Goal: Information Seeking & Learning: Check status

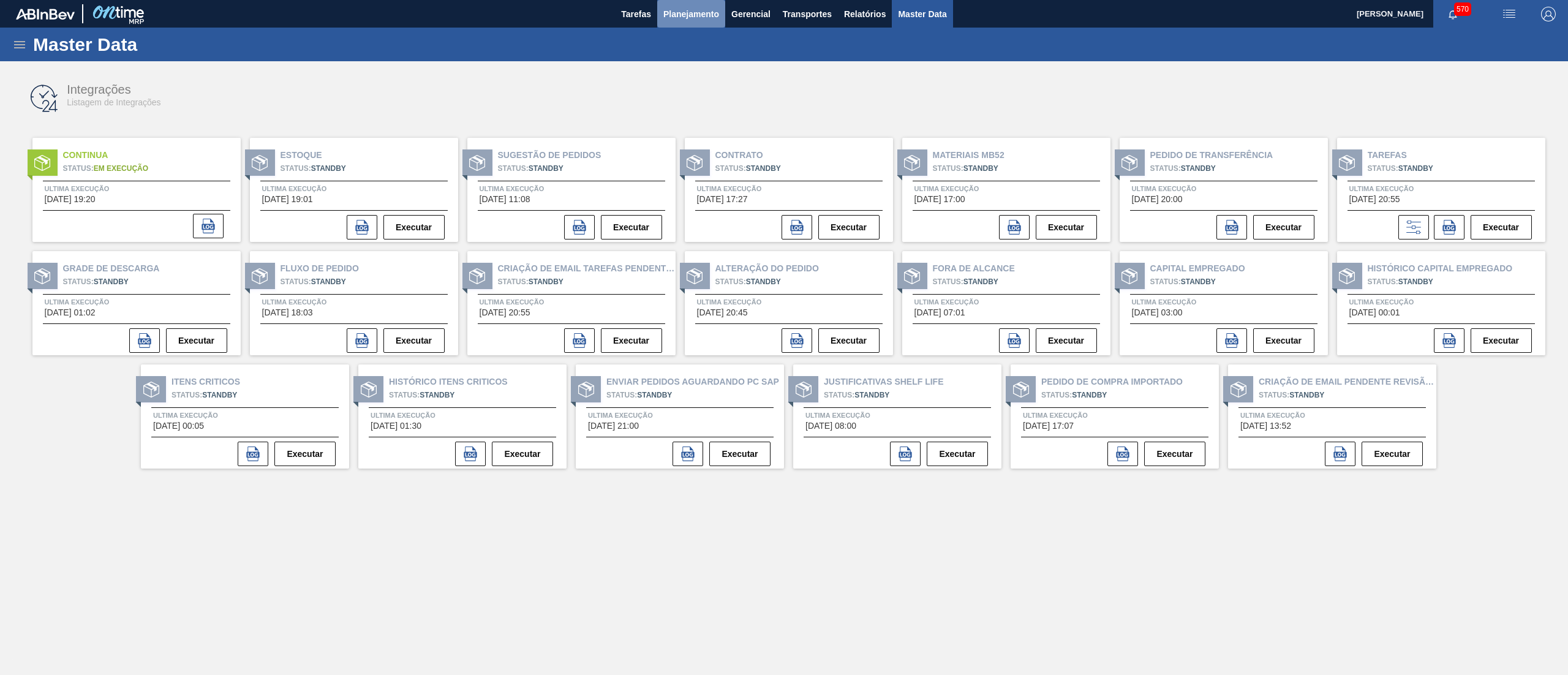
click at [704, 21] on span "Planejamento" at bounding box center [691, 14] width 56 height 15
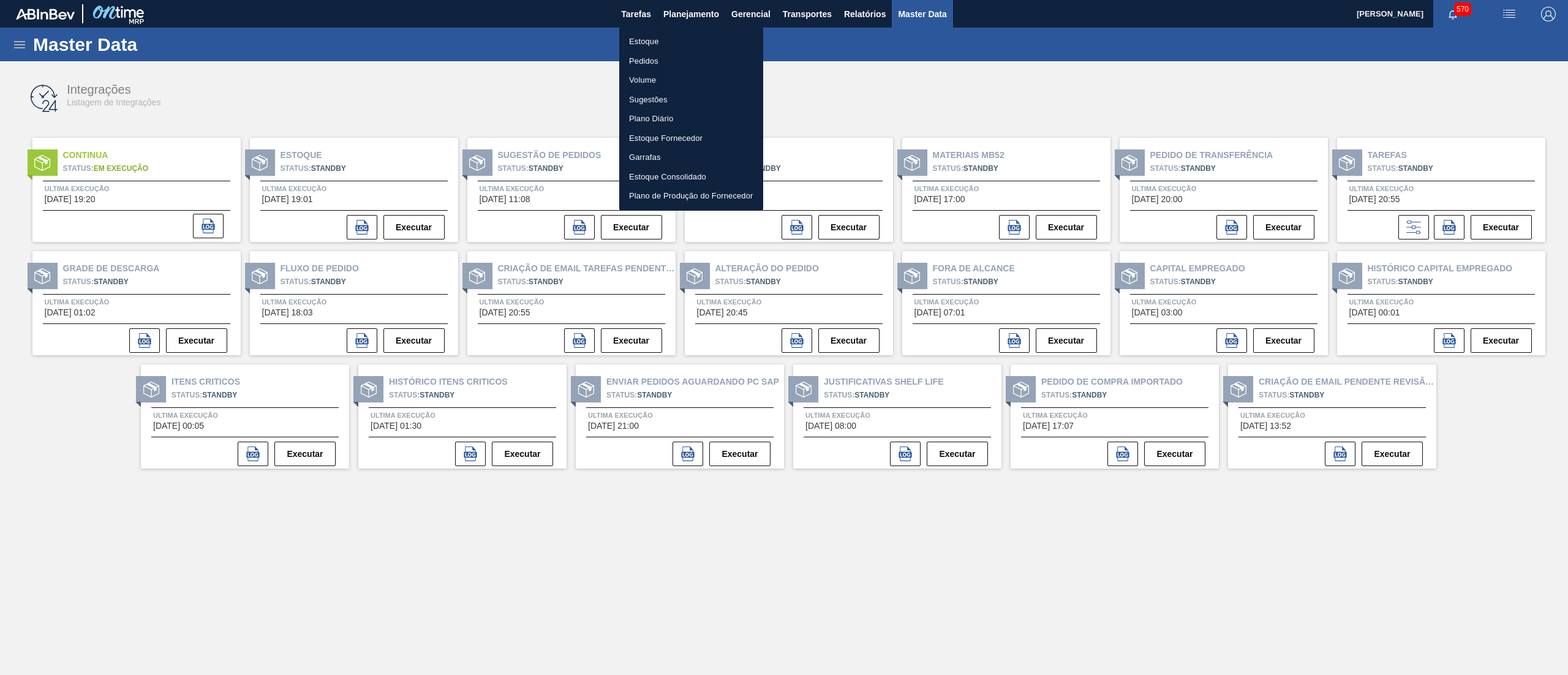
click at [697, 37] on li "Estoque" at bounding box center [691, 41] width 144 height 19
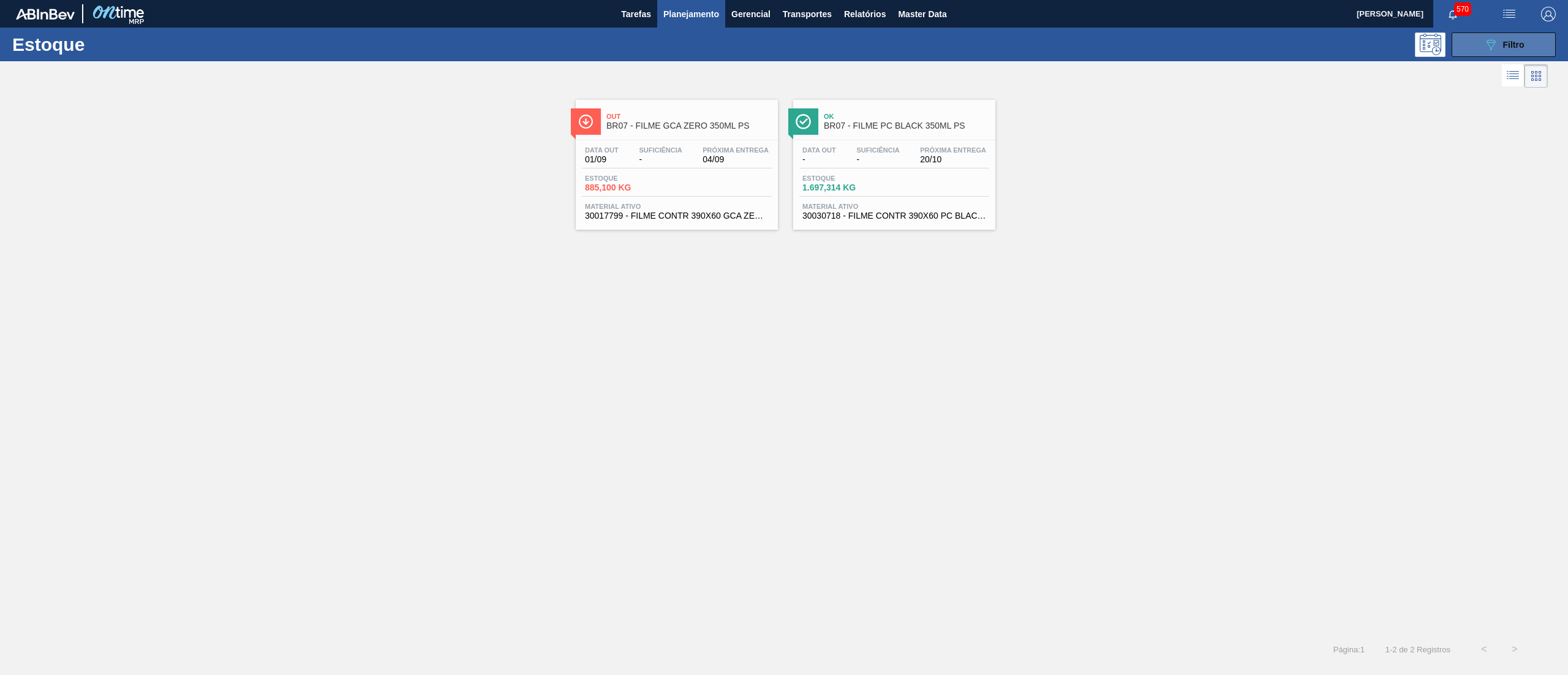
click at [1474, 49] on button "089F7B8B-B2A5-4AFE-B5C0-19BA573D28AC Filtro" at bounding box center [1503, 45] width 104 height 25
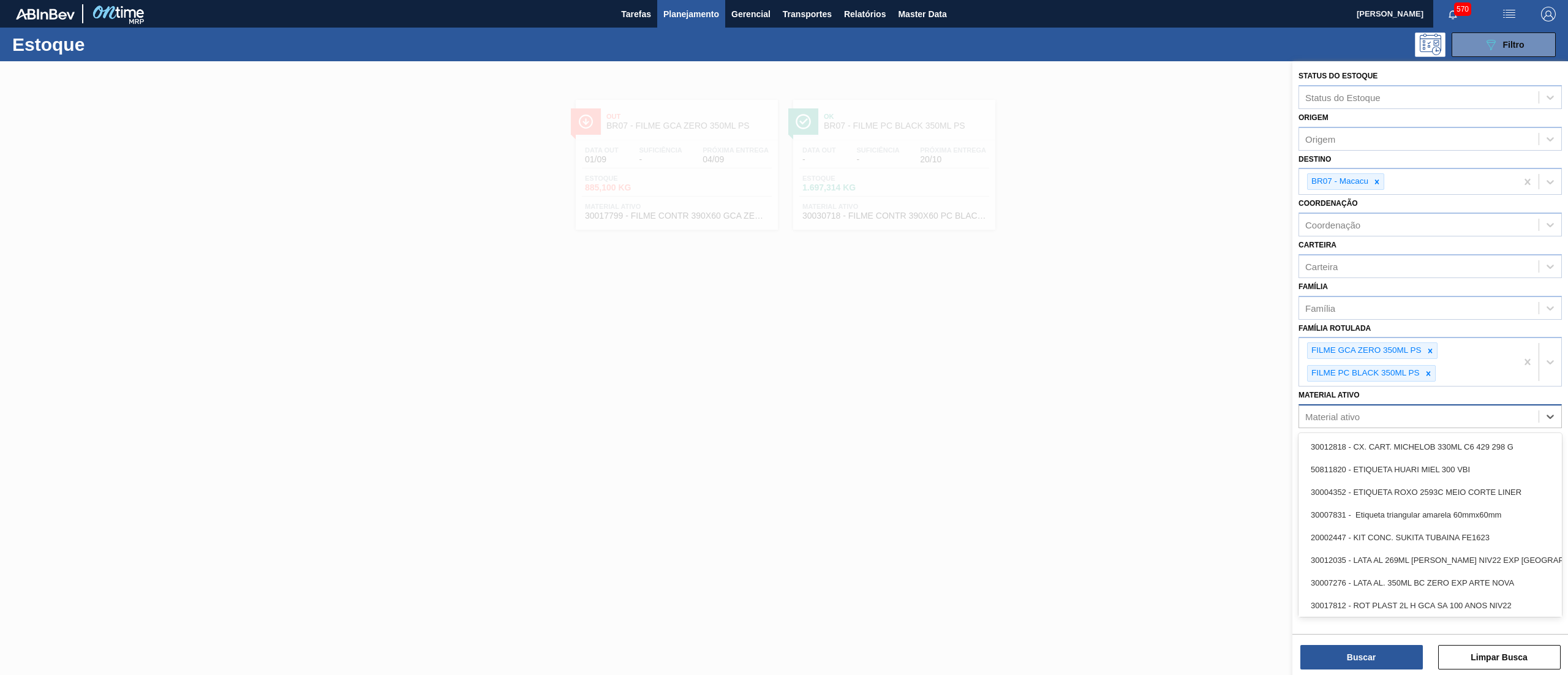
click at [1386, 409] on div "Material ativo" at bounding box center [1419, 416] width 240 height 17
paste ativo "367563"
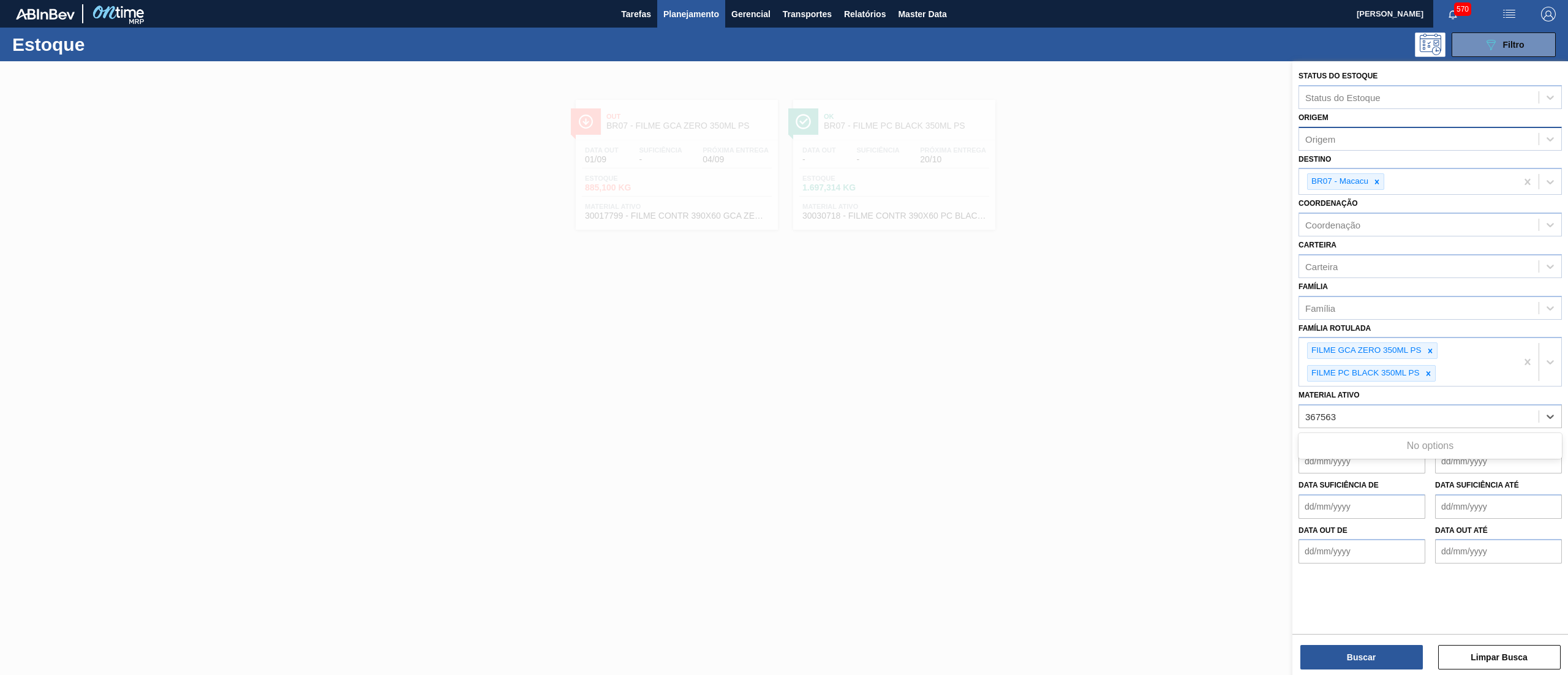
type ativo "367563"
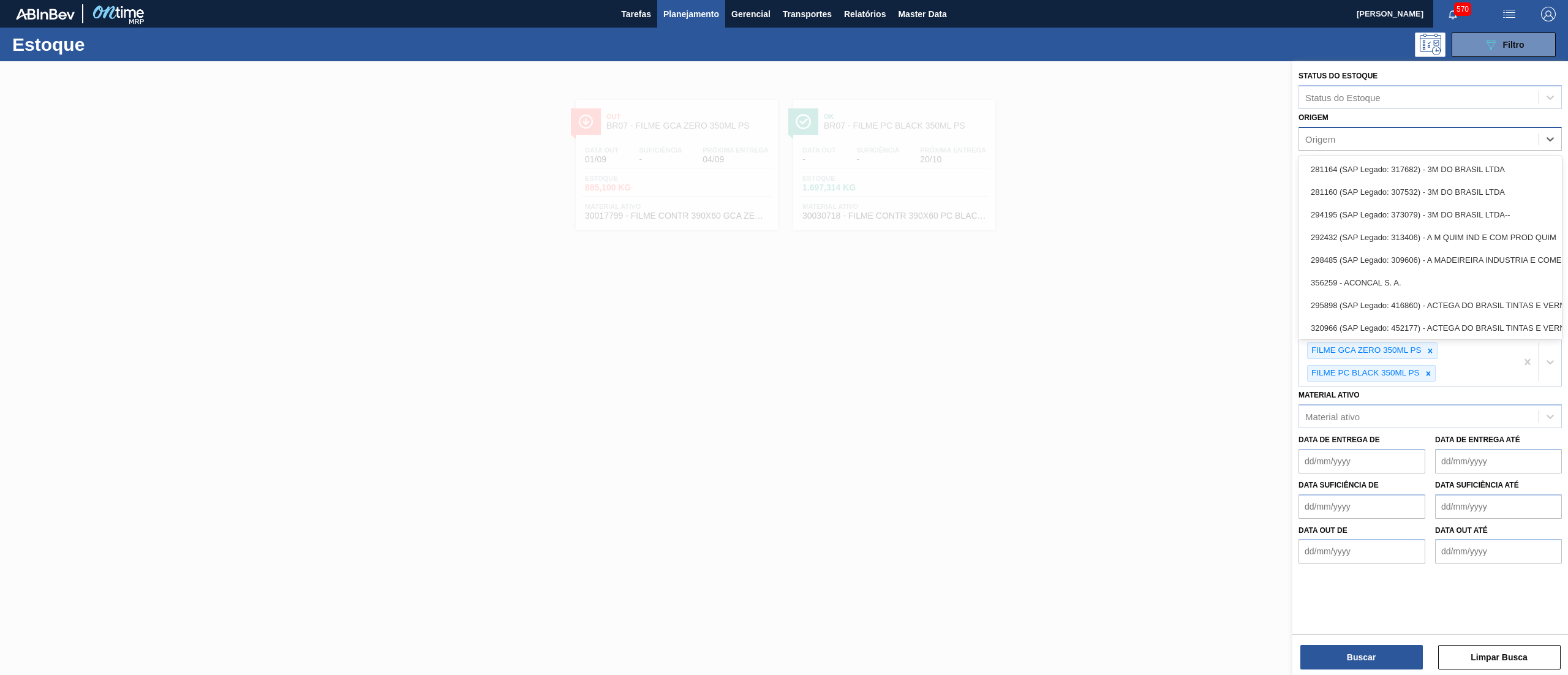
click at [1400, 127] on div "Origem" at bounding box center [1430, 138] width 264 height 24
paste input "367563"
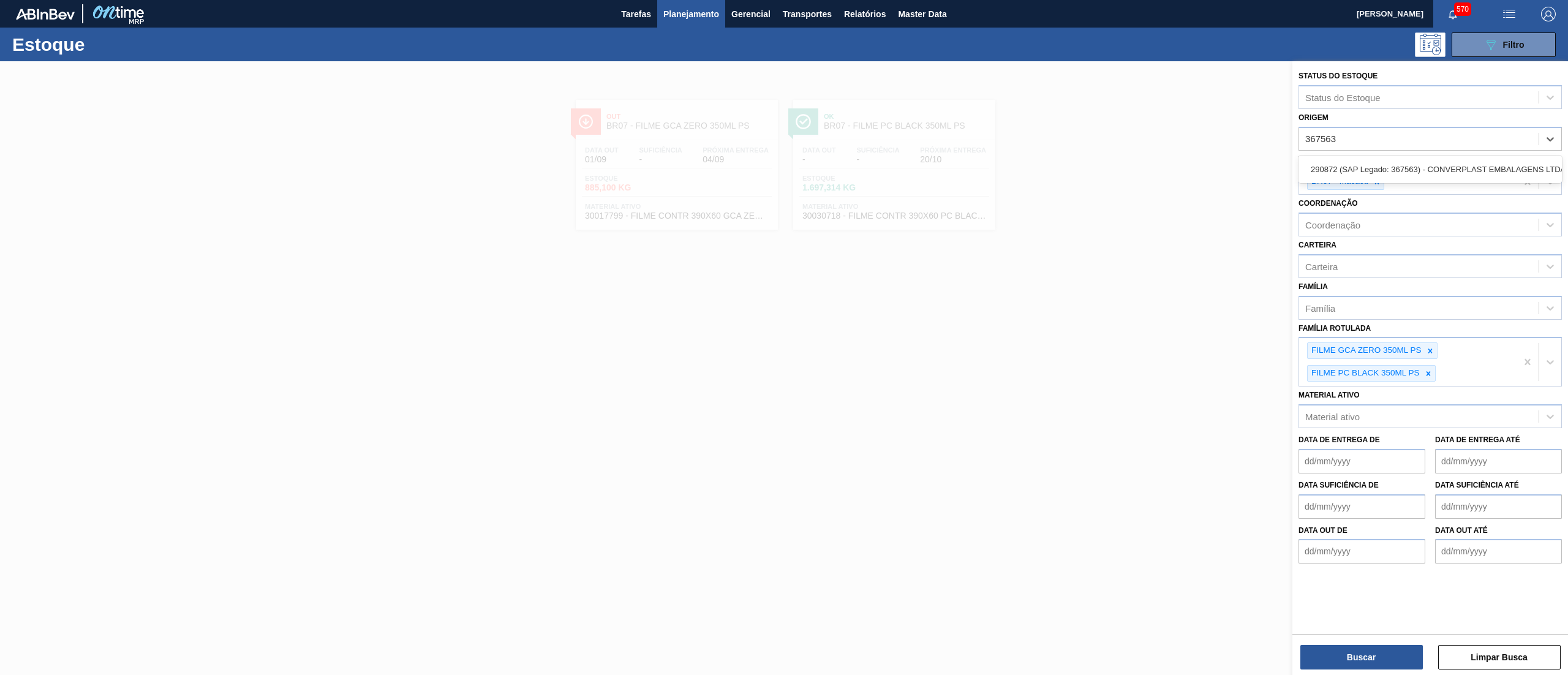
type input "367563"
paste input "304725"
type input "304725"
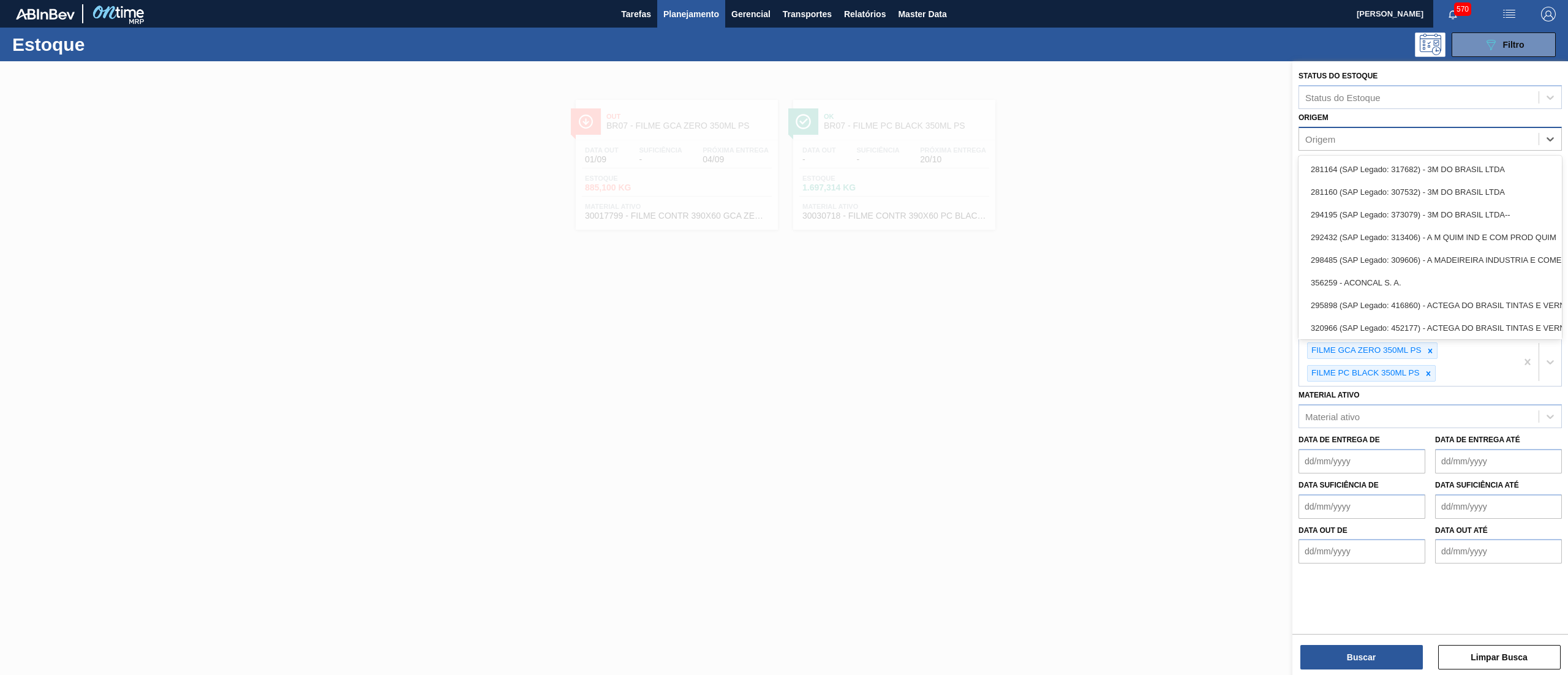
click at [1368, 131] on div "Origem" at bounding box center [1419, 138] width 240 height 17
paste input "238841"
type input "238841"
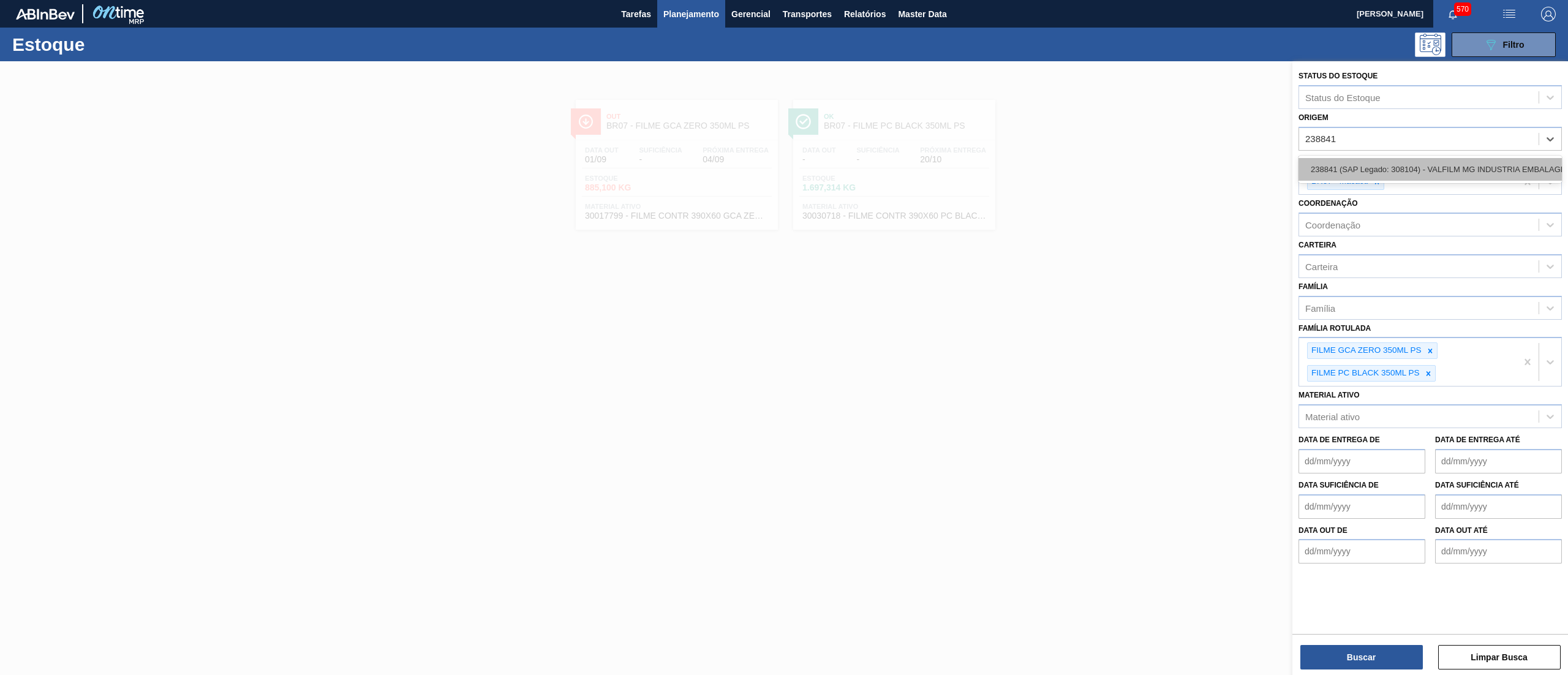
click at [1380, 160] on div "238841 (SAP Legado: 308104) - VALFILM MG INDUSTRIA EMBALAGENS" at bounding box center [1430, 169] width 264 height 23
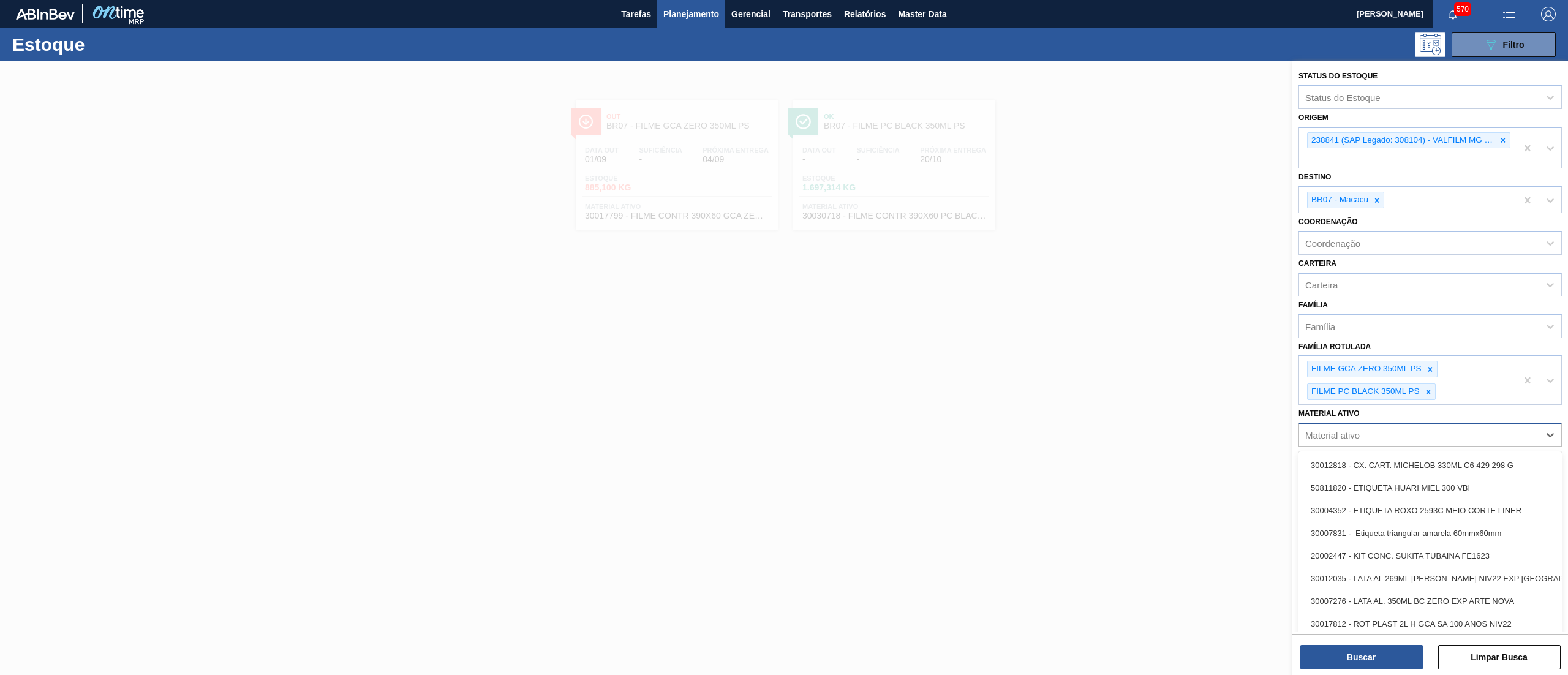
click at [1363, 441] on div "Material ativo" at bounding box center [1419, 434] width 240 height 17
paste ativo "ROT PLAST 200ML H GCA S CLAIM NIV25"
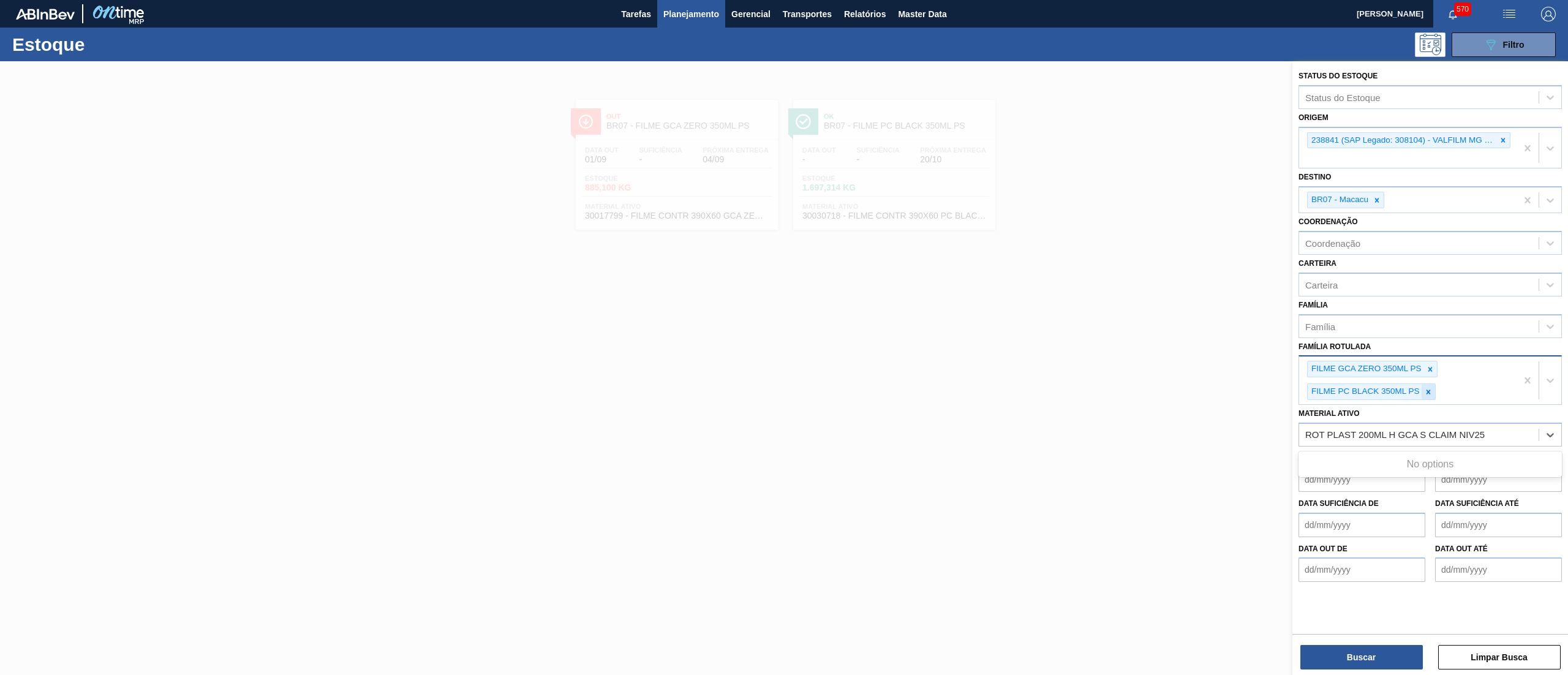
click at [1422, 391] on div at bounding box center [1428, 391] width 14 height 16
type ativo "ROT PLAST 200ML H GCA S CLAIM NIV25"
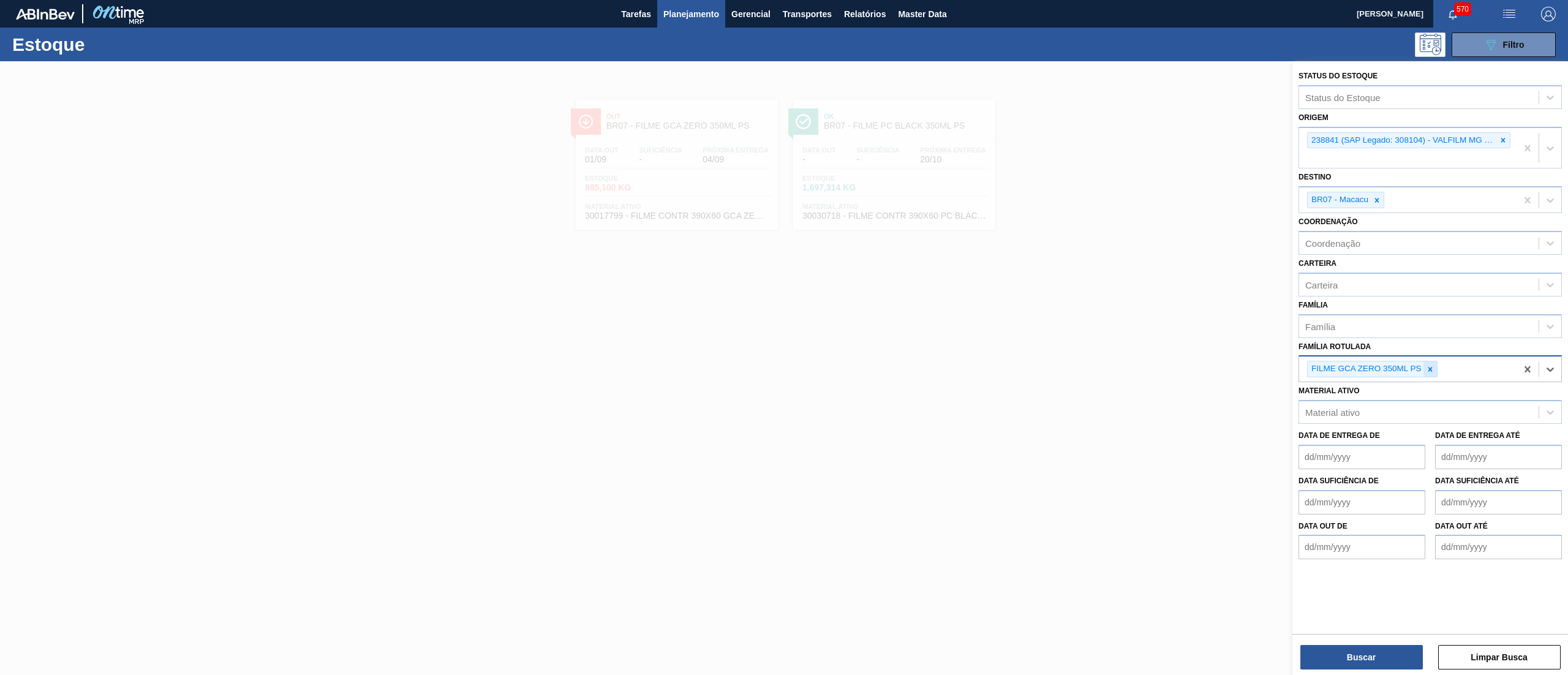
click at [1427, 371] on icon at bounding box center [1430, 369] width 8 height 8
click at [1502, 145] on div at bounding box center [1503, 141] width 14 height 16
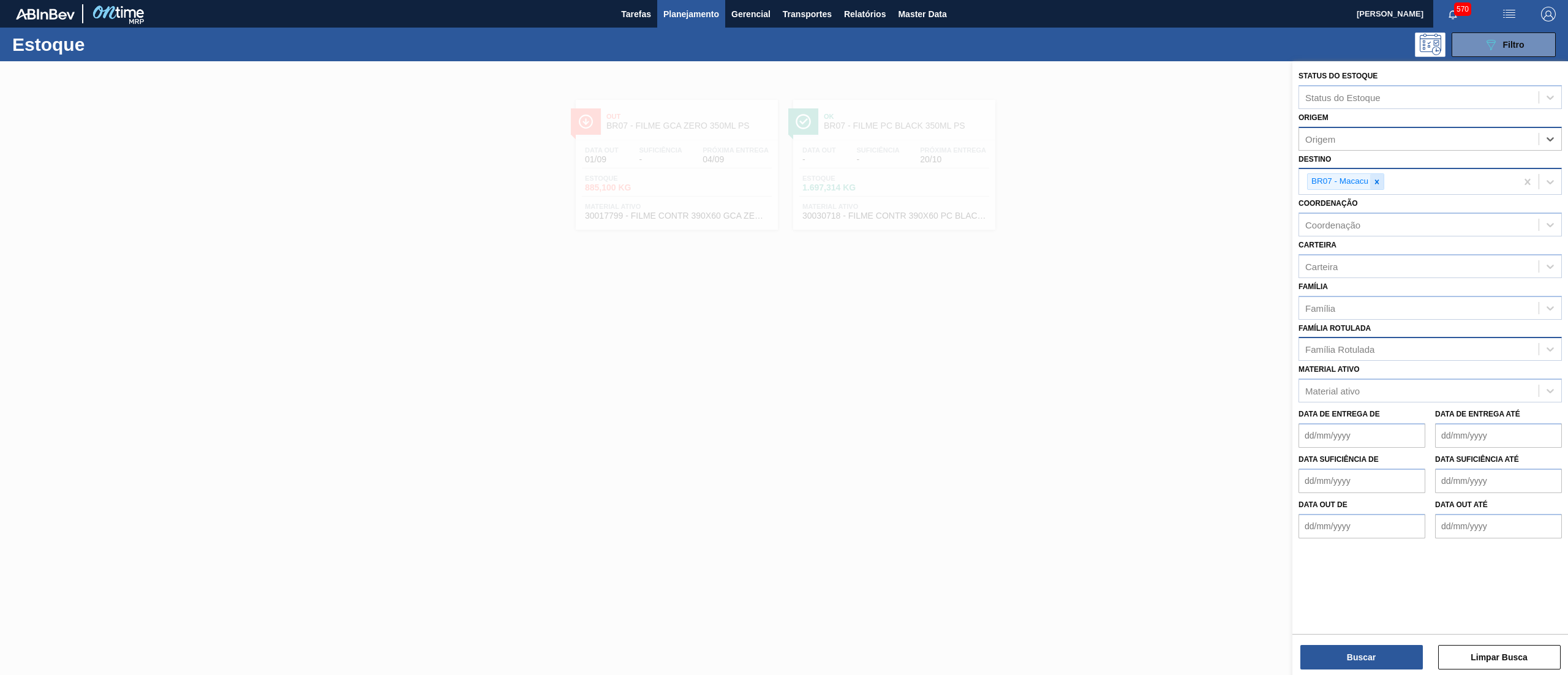
click at [1373, 183] on icon at bounding box center [1377, 182] width 8 height 8
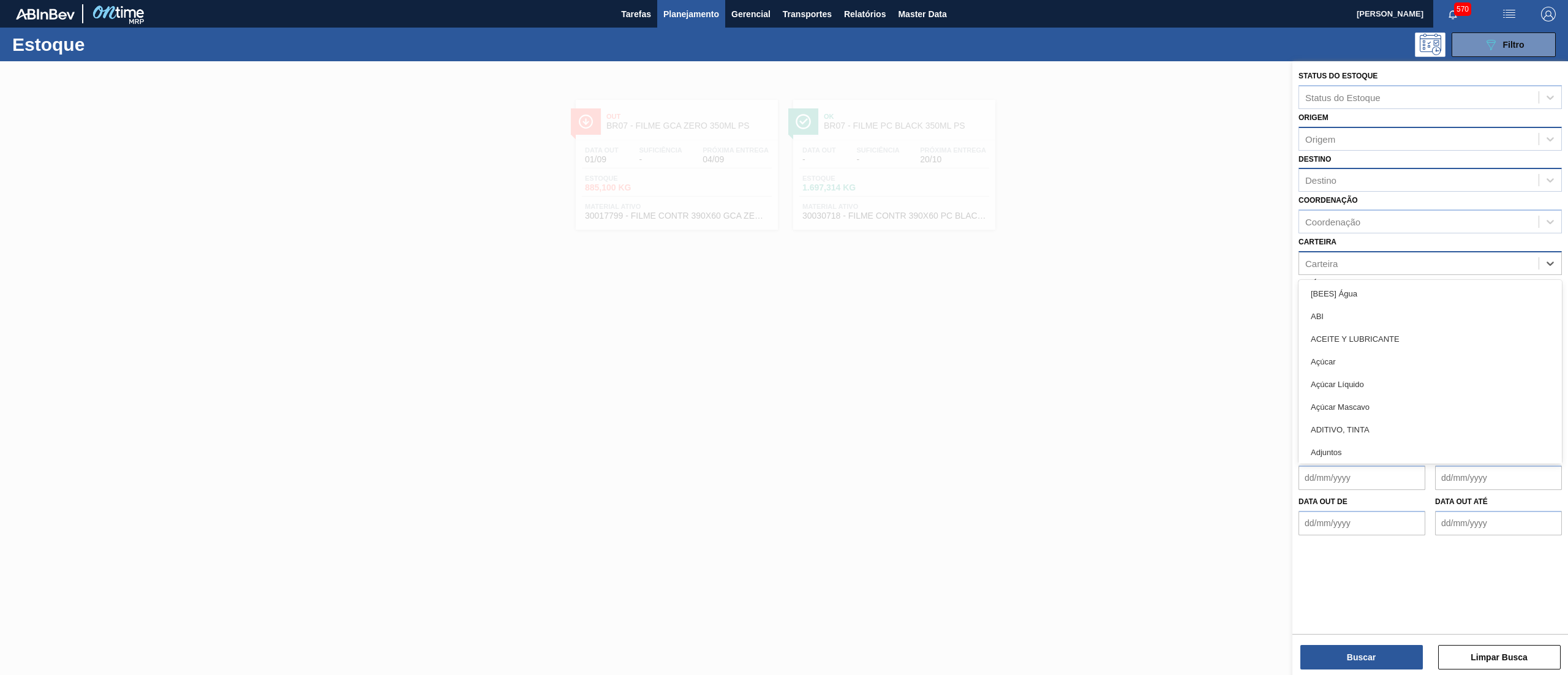
click at [1359, 258] on div "Carteira" at bounding box center [1419, 262] width 240 height 17
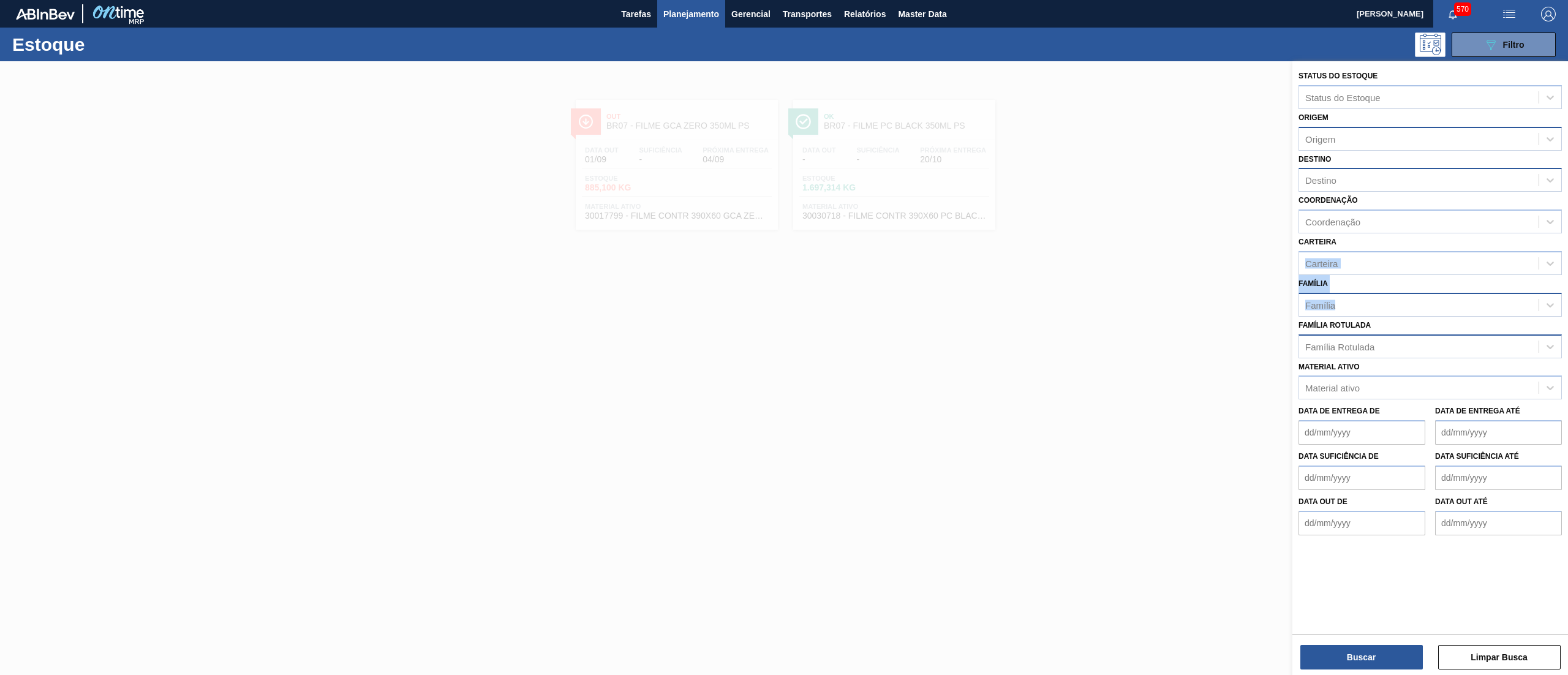
drag, startPoint x: 1392, startPoint y: 244, endPoint x: 1358, endPoint y: 307, distance: 71.6
click at [1358, 307] on div "Status do Estoque Status do Estoque Origem Origem Destino Destino Coordenação C…" at bounding box center [1430, 301] width 276 height 480
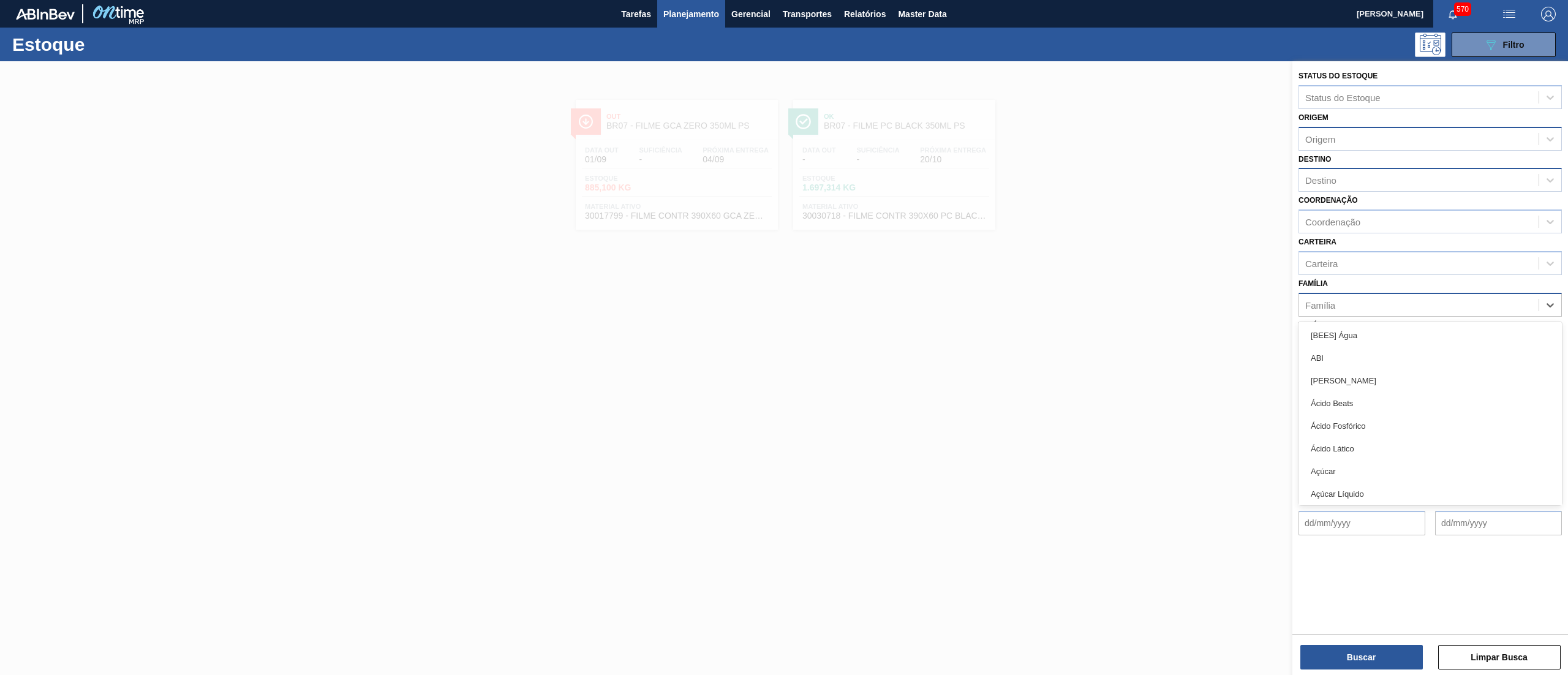
click at [1358, 307] on div "Família" at bounding box center [1419, 304] width 240 height 17
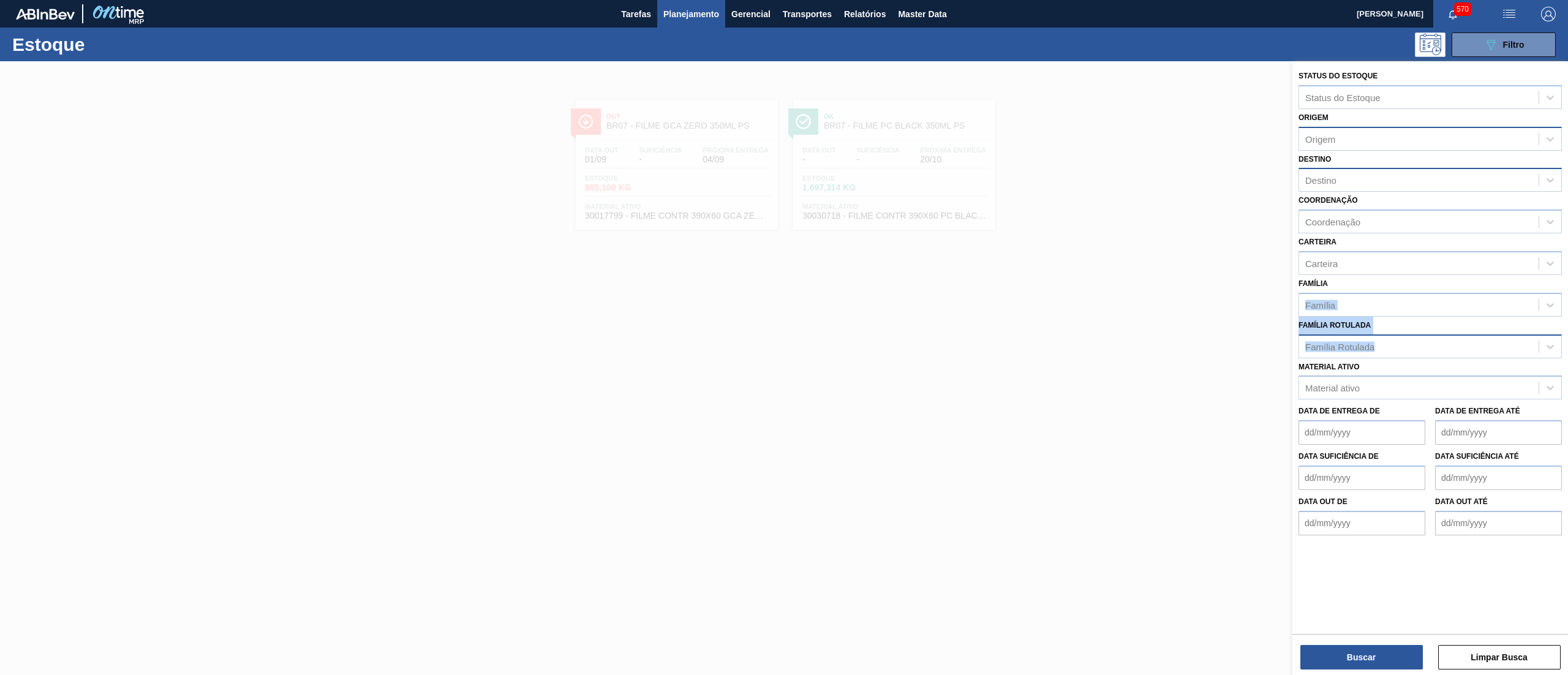
drag, startPoint x: 1400, startPoint y: 280, endPoint x: 1386, endPoint y: 347, distance: 68.4
click at [1386, 347] on div "Status do Estoque Status do Estoque Origem Origem Destino Destino Coordenação C…" at bounding box center [1430, 301] width 276 height 480
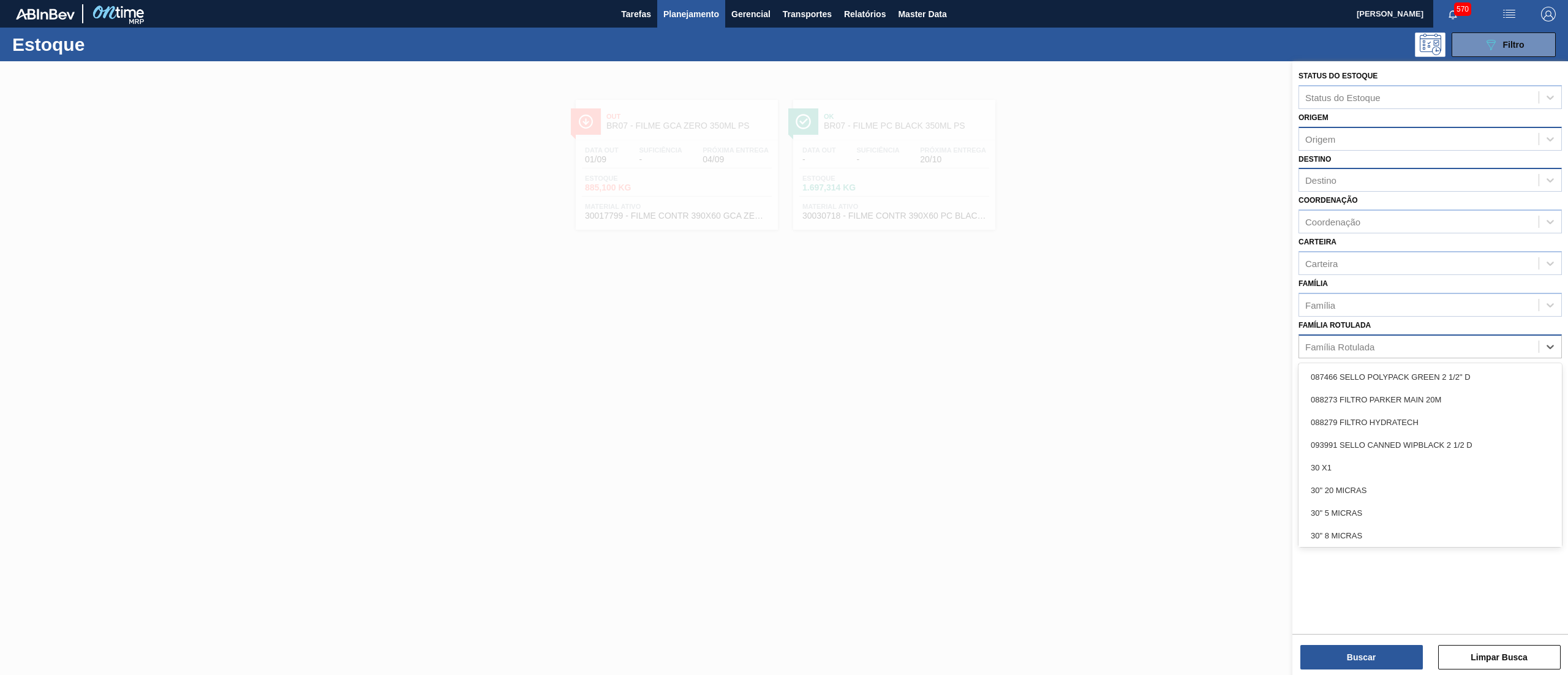
click at [1386, 347] on div "Família Rotulada" at bounding box center [1419, 346] width 240 height 17
type Rotulada "gca 200"
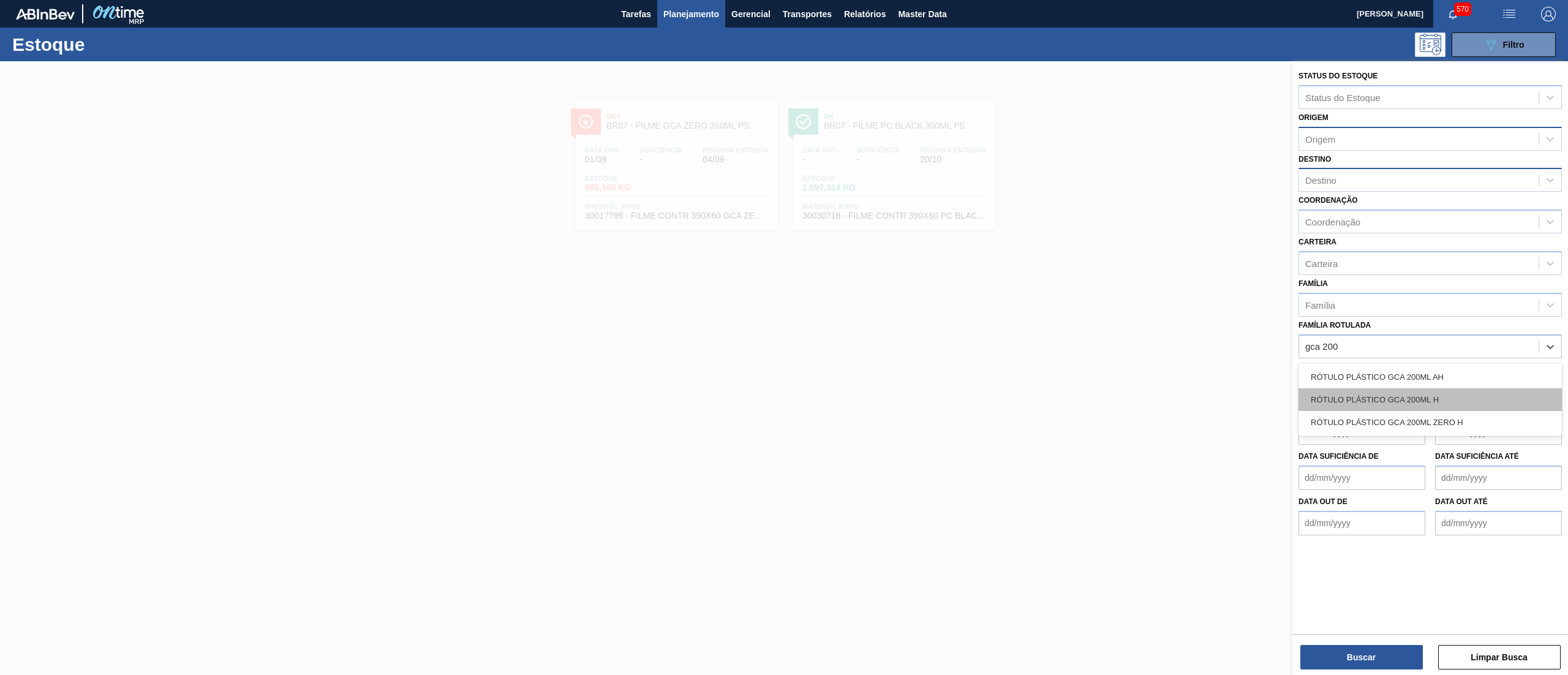
click at [1397, 400] on div "RÓTULO PLÁSTICO GCA 200ML H" at bounding box center [1430, 399] width 264 height 23
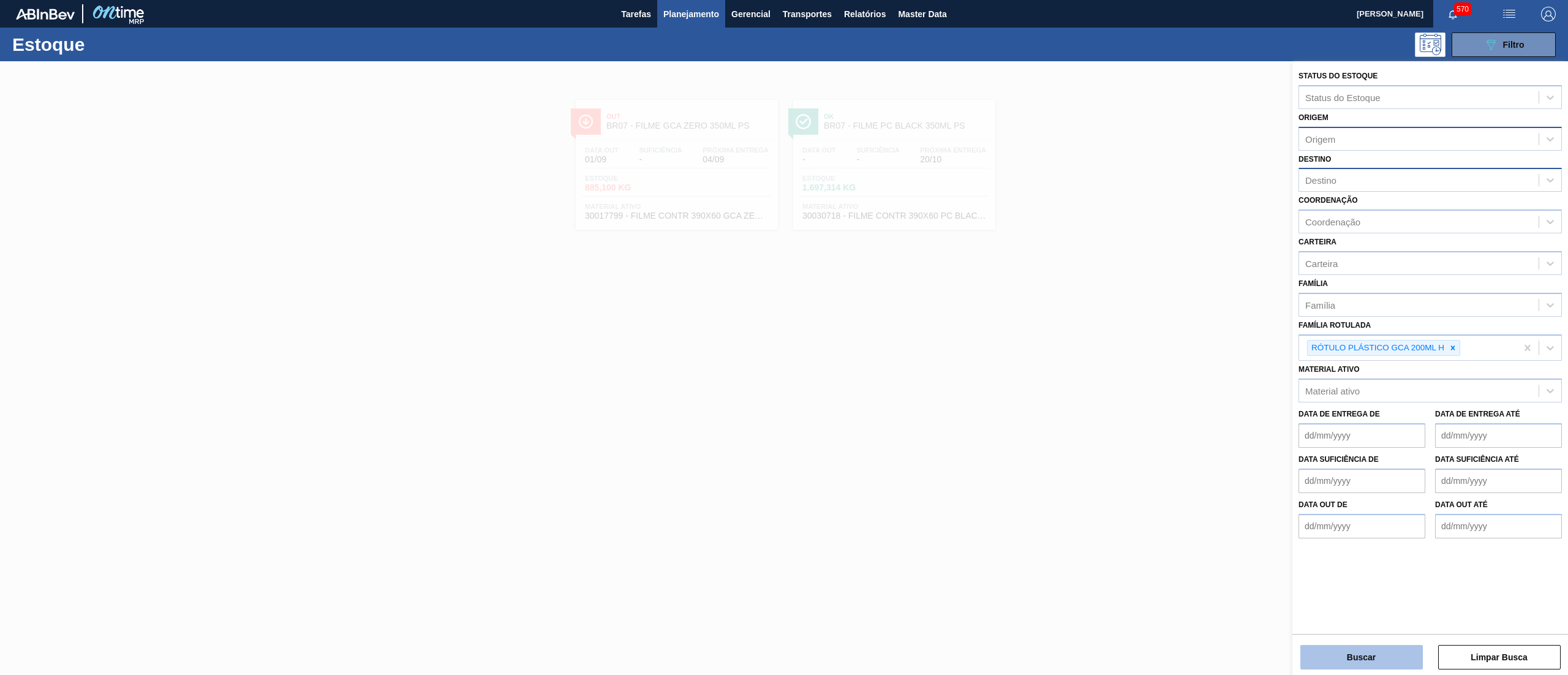
click at [1340, 658] on button "Buscar" at bounding box center [1362, 657] width 123 height 25
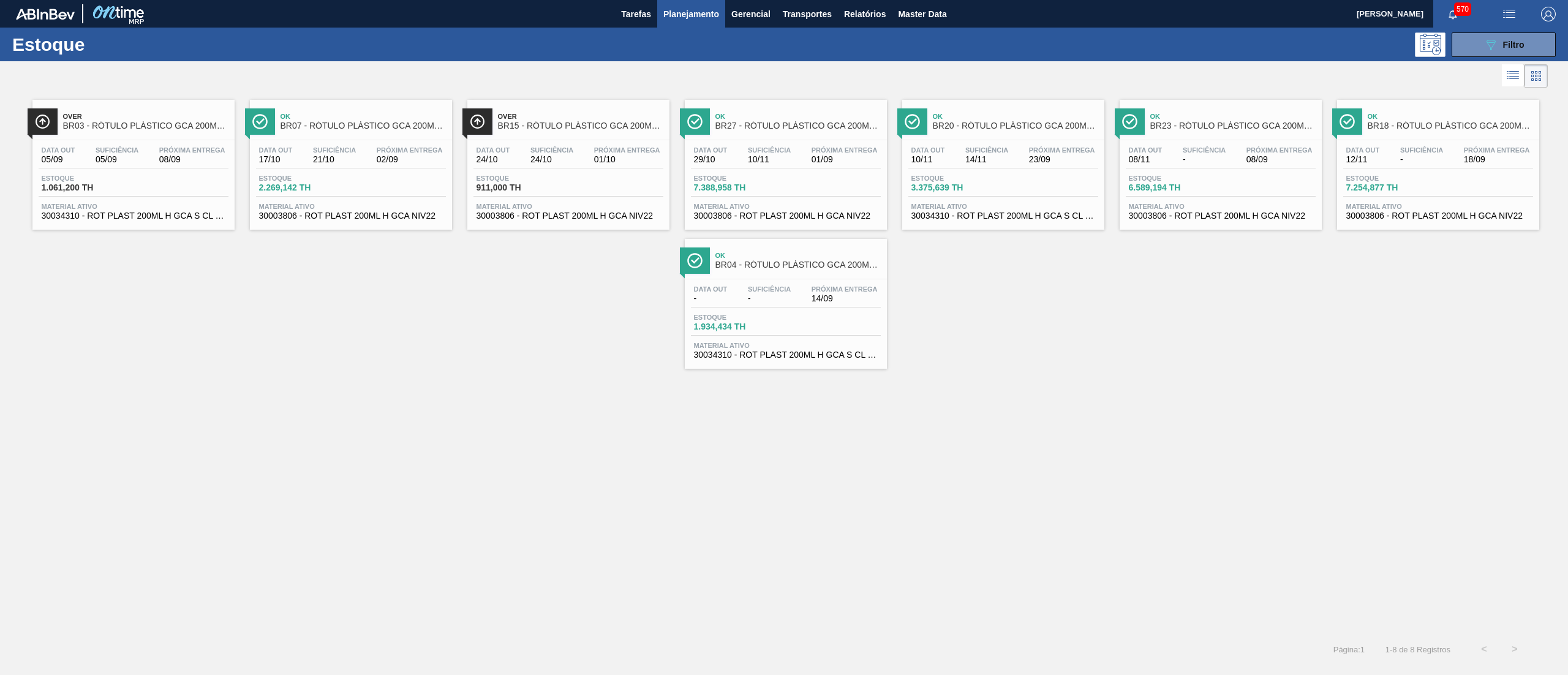
click at [593, 213] on span "30003806 - ROT PLAST 200ML H GCA NIV22" at bounding box center [569, 216] width 183 height 9
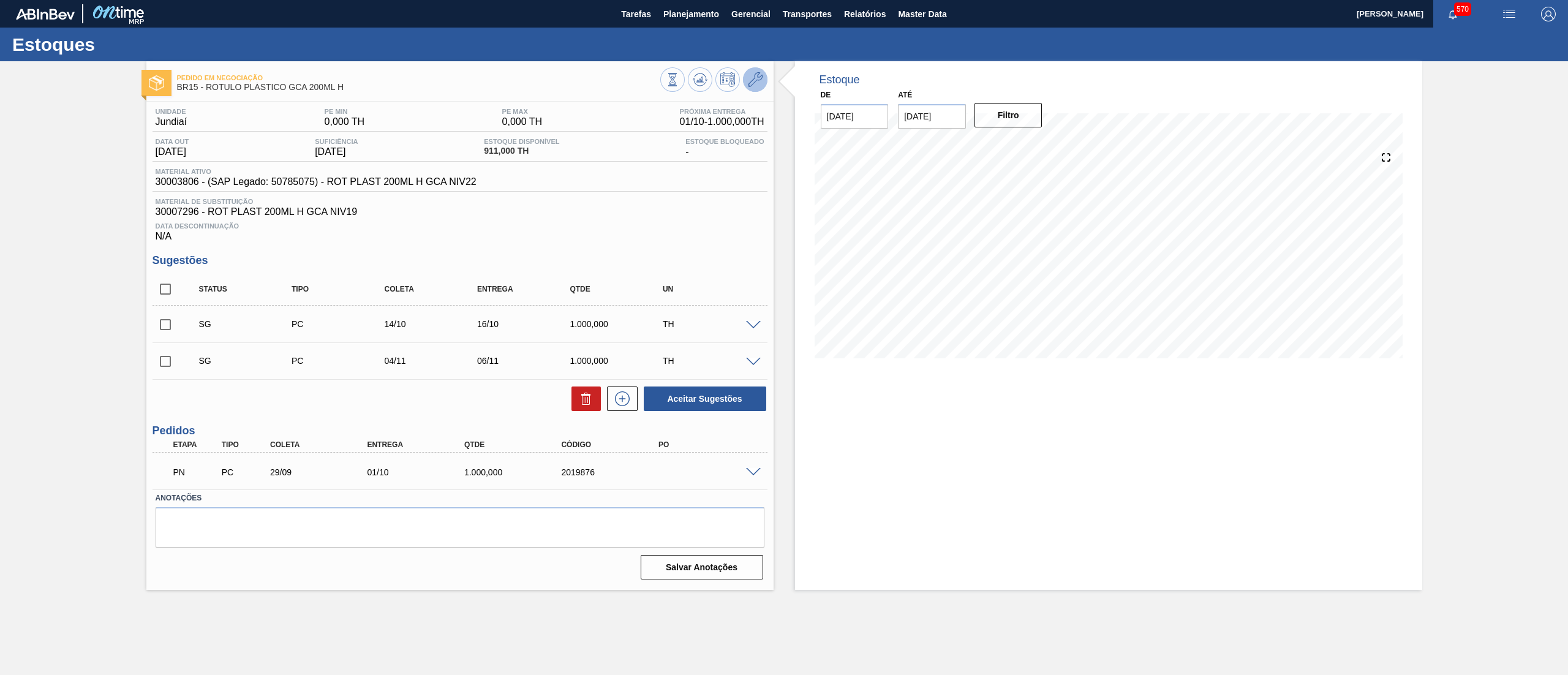
click at [755, 82] on icon at bounding box center [755, 79] width 15 height 15
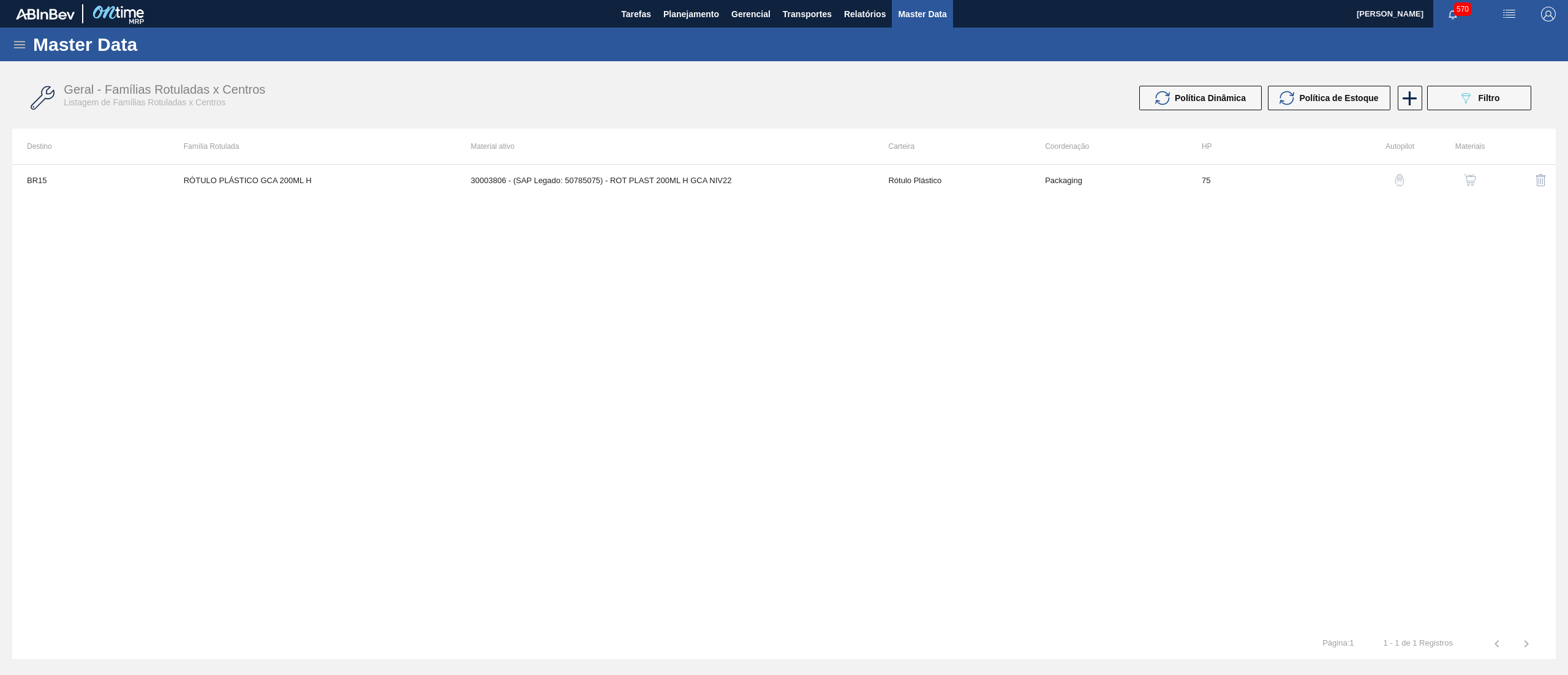
click at [1479, 178] on button "button" at bounding box center [1470, 180] width 30 height 30
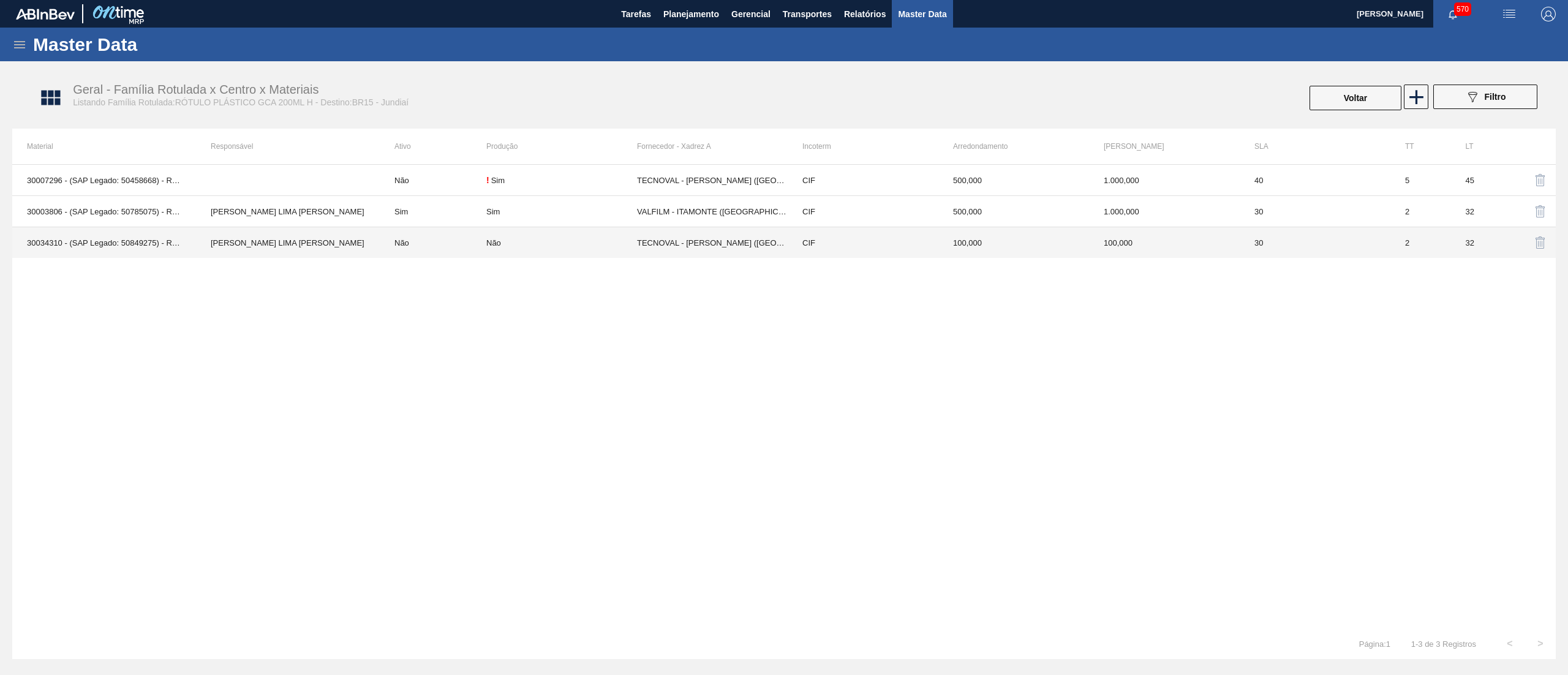
click at [574, 249] on td "Não" at bounding box center [561, 243] width 151 height 31
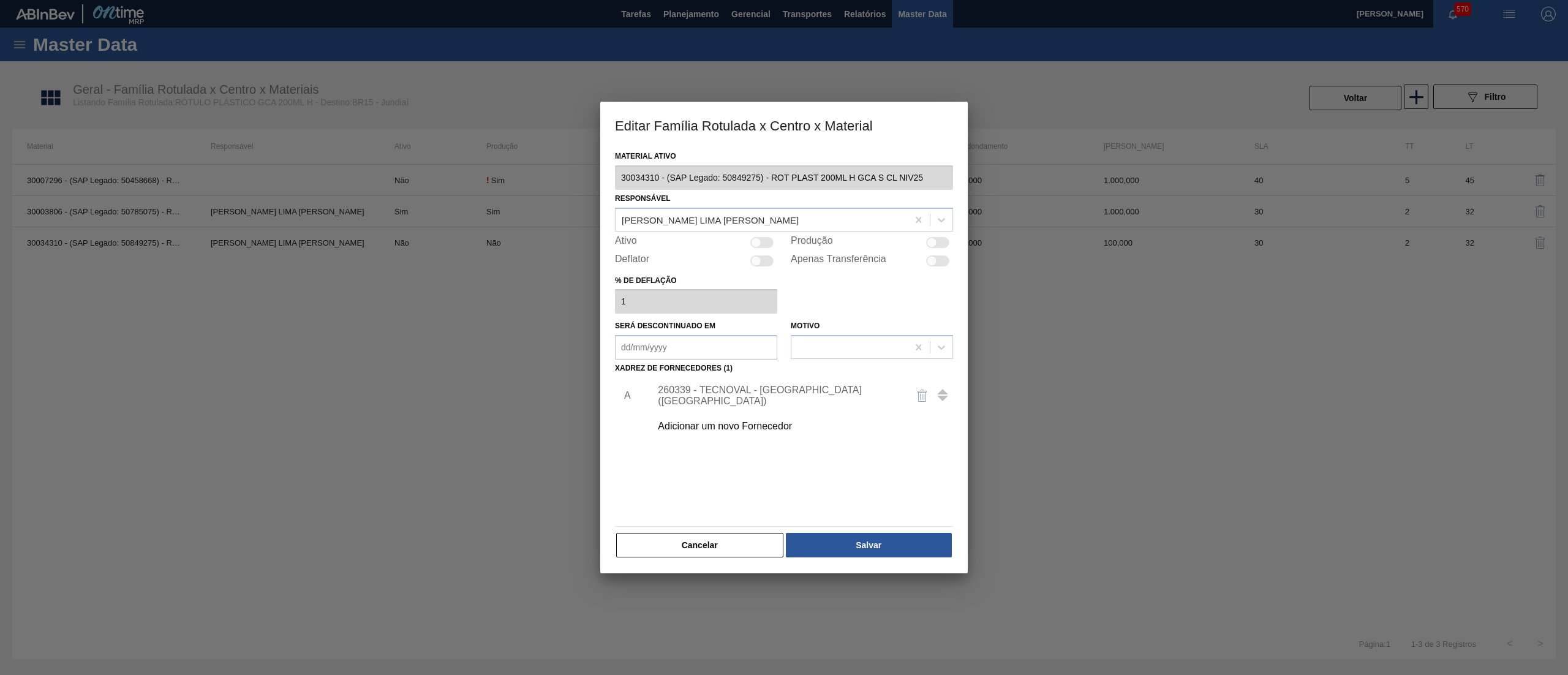
click at [698, 429] on div "Adicionar um novo Fornecedor" at bounding box center [778, 426] width 240 height 11
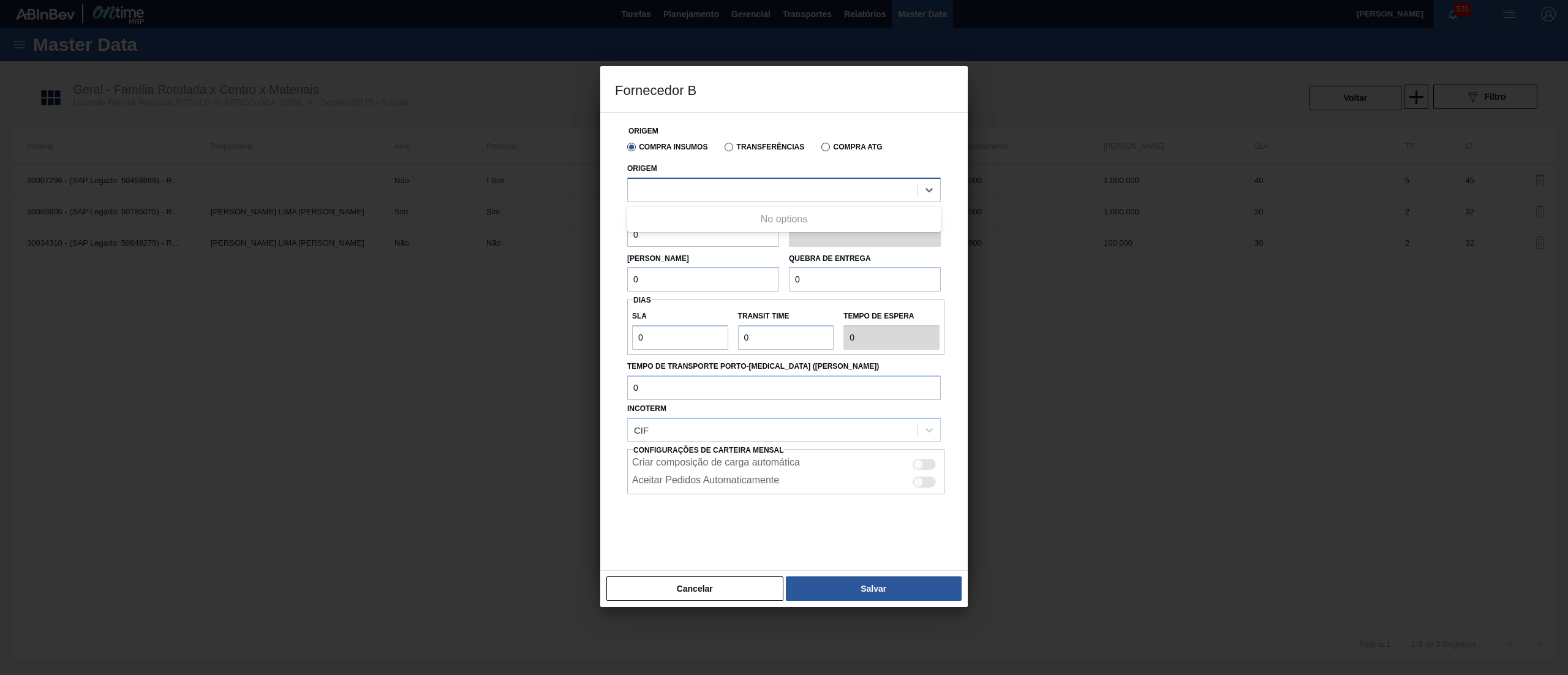
click at [768, 191] on div at bounding box center [773, 189] width 289 height 17
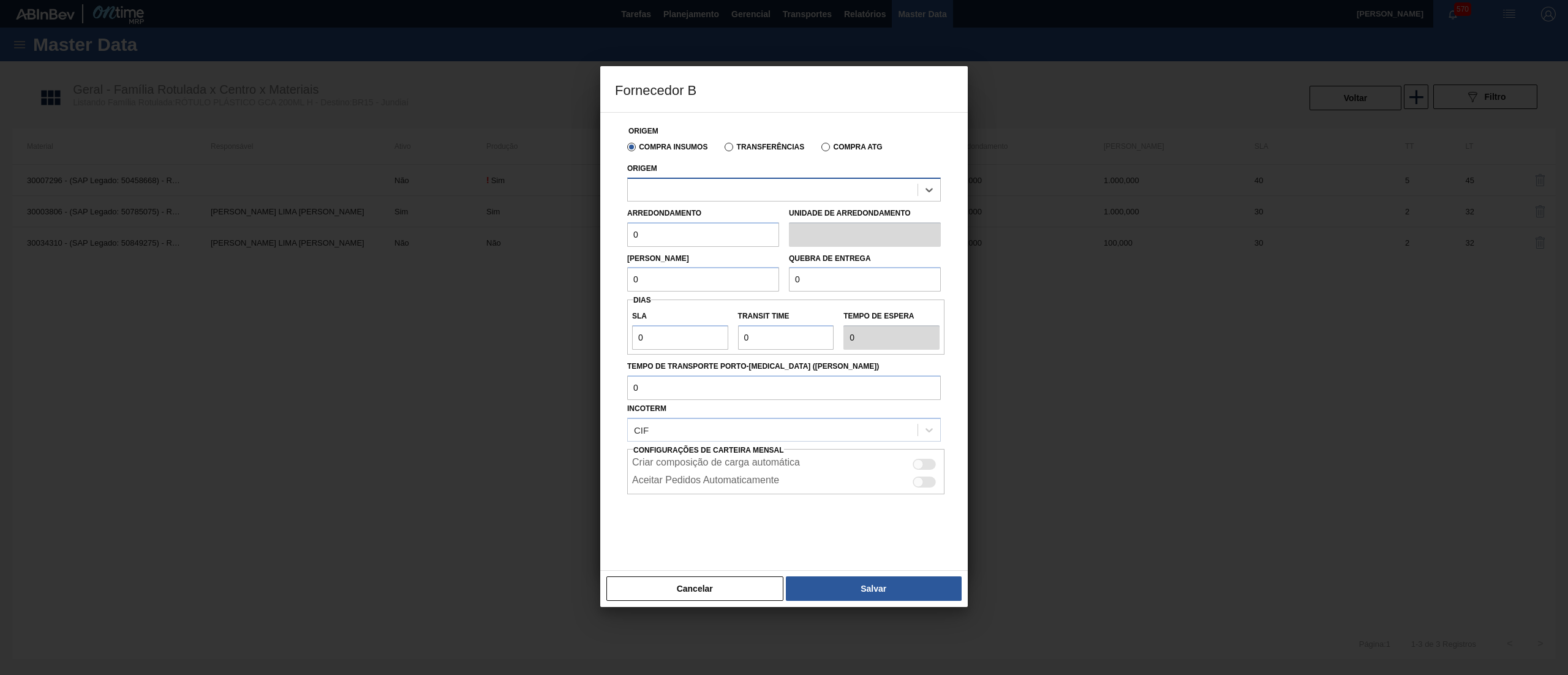
click at [768, 191] on div at bounding box center [773, 189] width 289 height 17
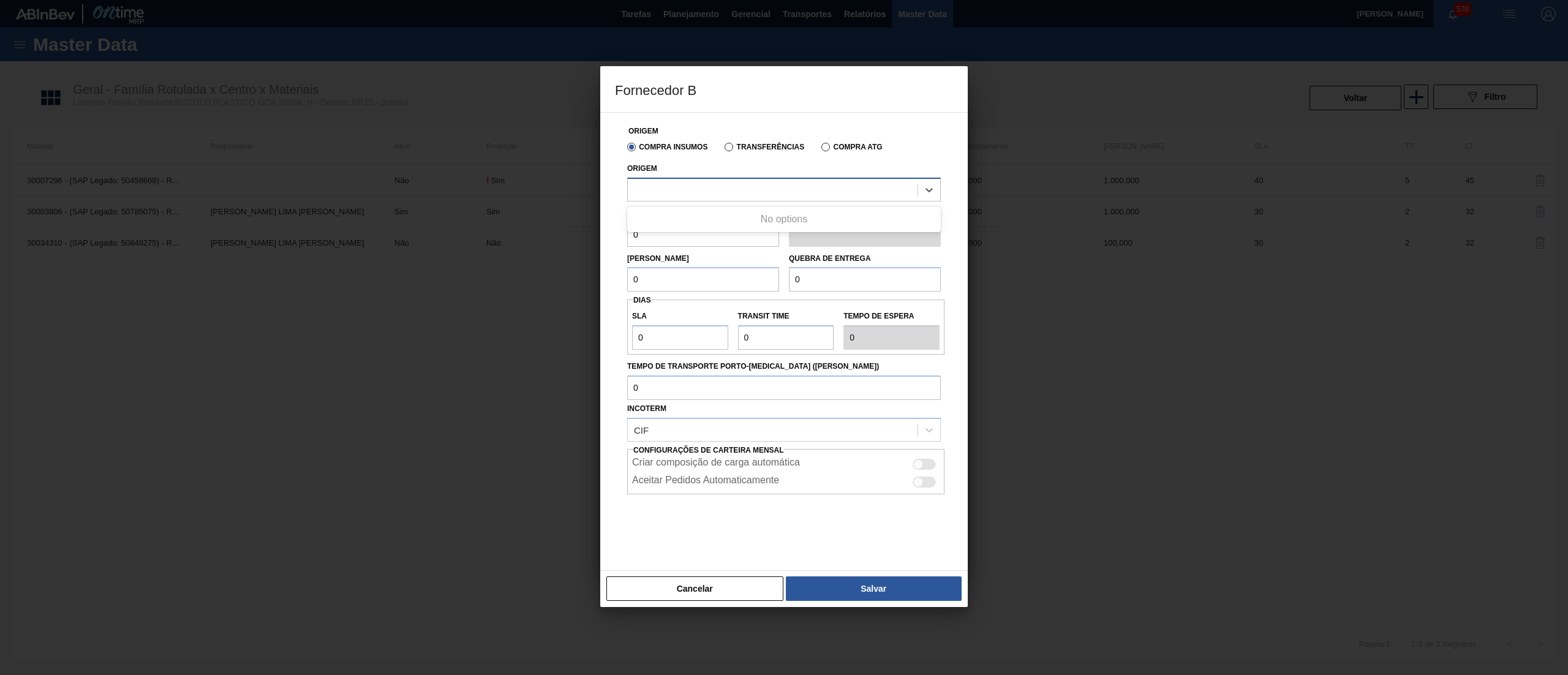
click at [768, 191] on div at bounding box center [773, 189] width 289 height 17
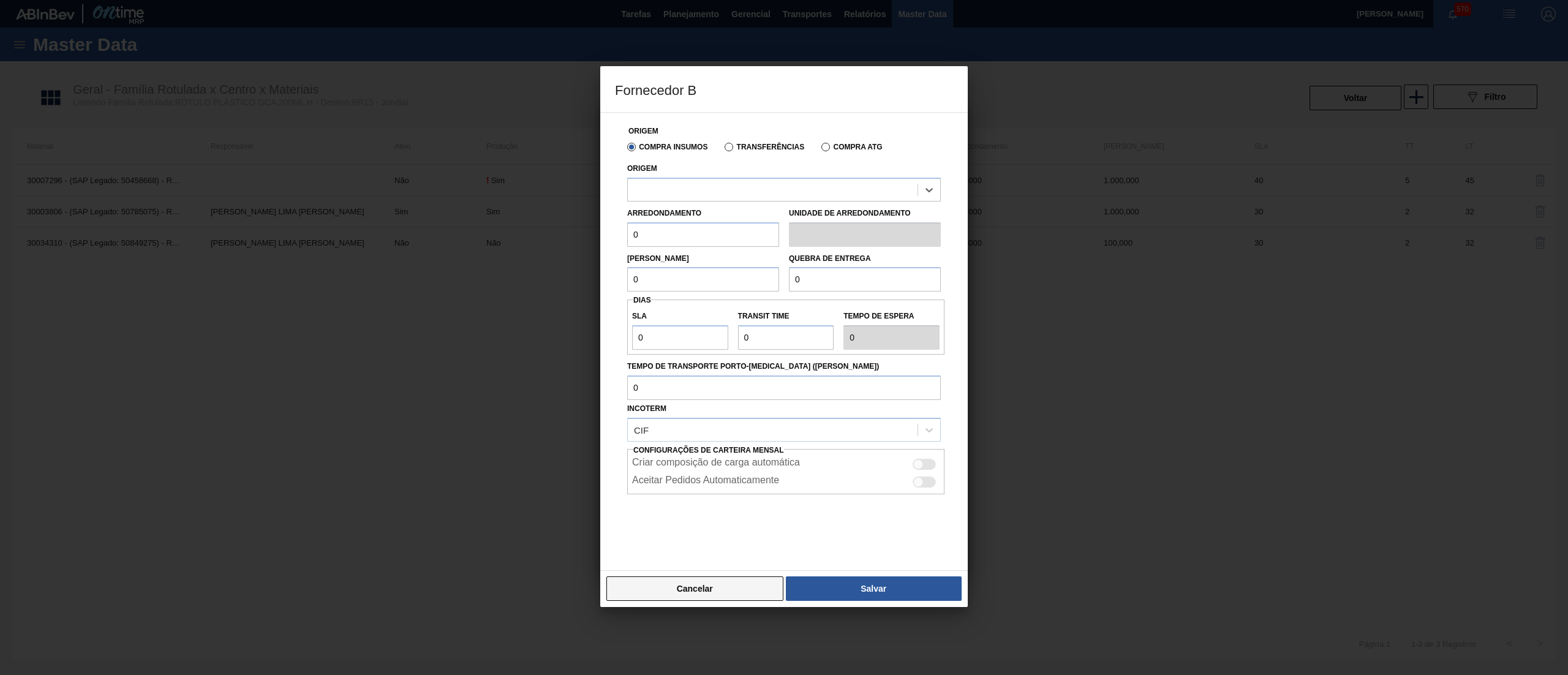
drag, startPoint x: 768, startPoint y: 191, endPoint x: 675, endPoint y: 590, distance: 409.7
click at [675, 590] on div "Fornecedor B Origem Compra Insumos Transferências Compra ATG Origem Select is f…" at bounding box center [784, 336] width 368 height 541
click at [675, 590] on button "Cancelar" at bounding box center [695, 588] width 177 height 25
